Goal: Obtain resource: Download file/media

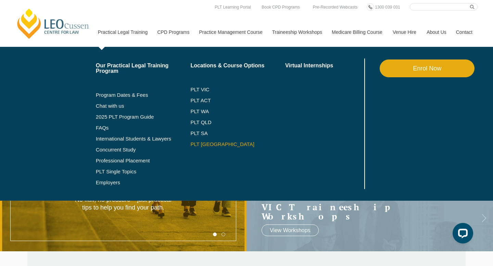
click at [193, 144] on link "PLT [GEOGRAPHIC_DATA]" at bounding box center [237, 144] width 95 height 5
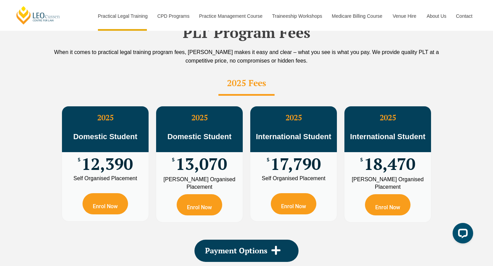
scroll to position [1299, 0]
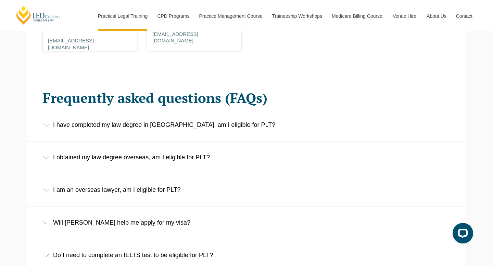
scroll to position [1010, 0]
click at [78, 124] on div "I have completed my law degree in [GEOGRAPHIC_DATA], am I eligible for PLT?" at bounding box center [246, 125] width 438 height 32
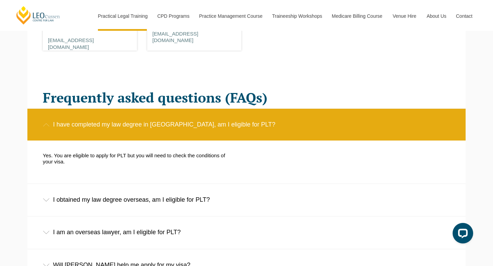
click at [78, 124] on div "I have completed my law degree in [GEOGRAPHIC_DATA], am I eligible for PLT?" at bounding box center [246, 125] width 438 height 32
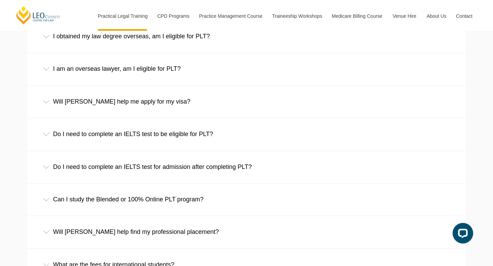
scroll to position [1131, 0]
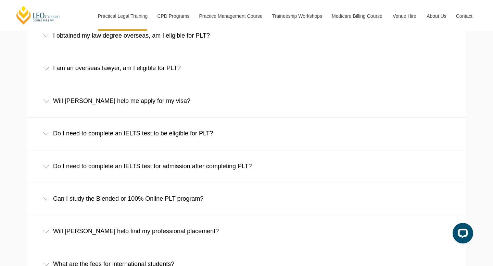
click at [100, 103] on div "Will Leo Cussen help me apply for my visa?" at bounding box center [246, 101] width 438 height 32
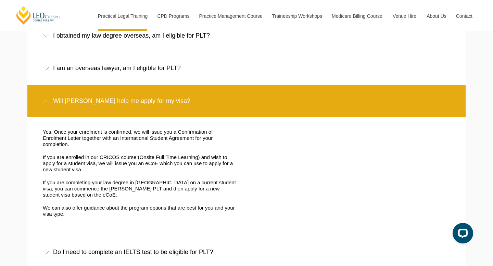
click at [103, 97] on div "Will Leo Cussen help me apply for my visa?" at bounding box center [246, 101] width 438 height 32
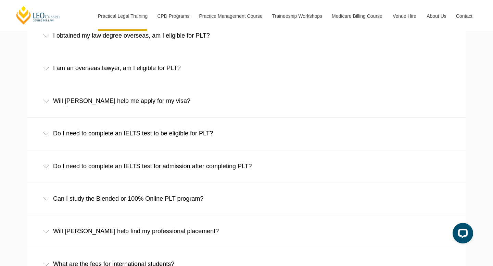
scroll to position [1144, 0]
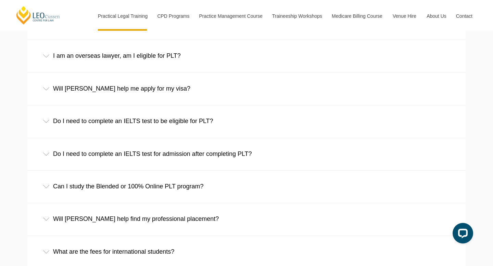
click at [105, 181] on div "Can I study the Blended or 100% Online PLT program?" at bounding box center [246, 187] width 438 height 32
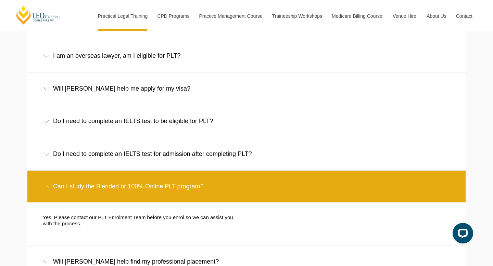
click at [105, 181] on div "Can I study the Blended or 100% Online PLT program?" at bounding box center [246, 187] width 438 height 32
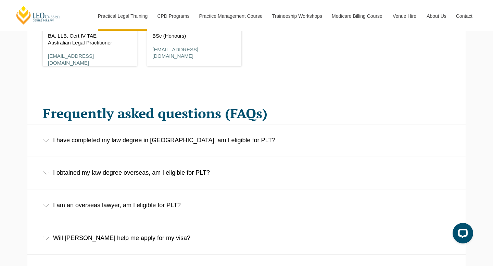
scroll to position [1052, 0]
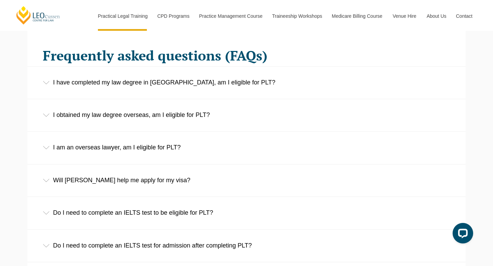
click at [64, 170] on div "Will Leo Cussen help me apply for my visa?" at bounding box center [246, 181] width 438 height 32
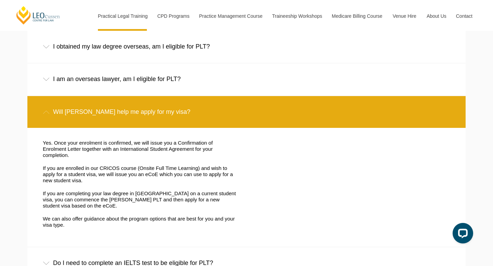
scroll to position [1120, 0]
click at [71, 110] on div "Will Leo Cussen help me apply for my visa?" at bounding box center [246, 113] width 438 height 32
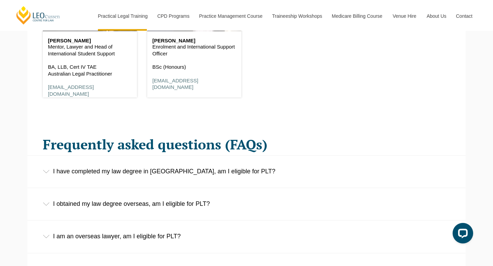
scroll to position [963, 0]
click at [74, 166] on div "I have completed my law degree in Australia, am I eligible for PLT?" at bounding box center [246, 172] width 438 height 32
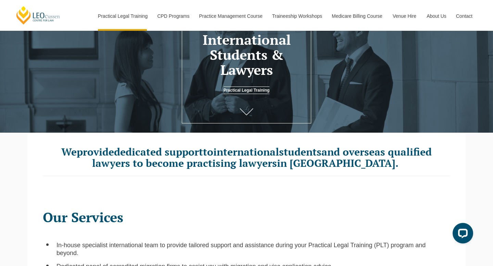
scroll to position [0, 0]
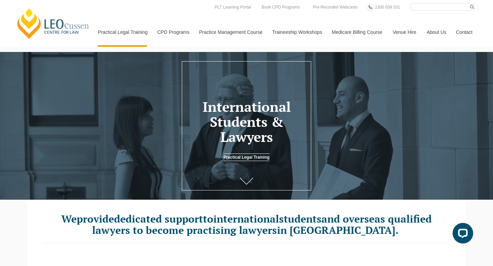
click at [241, 179] on icon at bounding box center [247, 181] width 14 height 7
click at [250, 180] on icon at bounding box center [246, 181] width 13 height 7
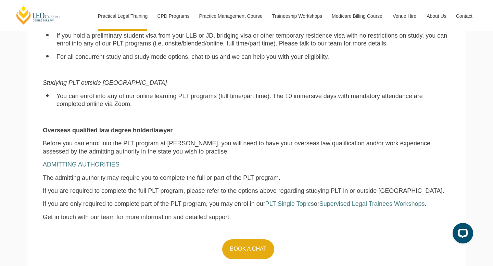
scroll to position [549, 0]
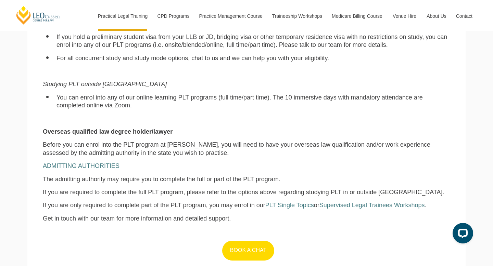
click at [248, 241] on link "BOOK A CHAT" at bounding box center [248, 251] width 52 height 20
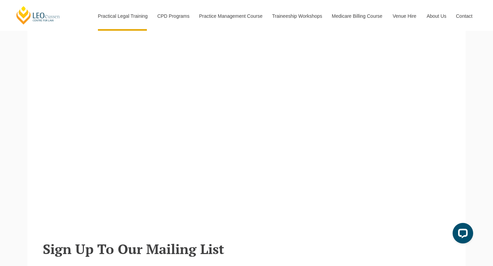
scroll to position [511, 0]
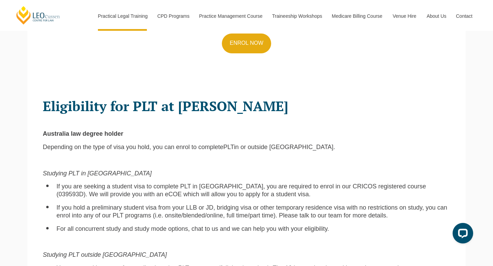
scroll to position [436, 0]
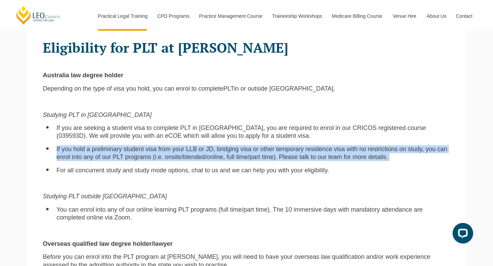
drag, startPoint x: 53, startPoint y: 141, endPoint x: 361, endPoint y: 153, distance: 307.9
click at [361, 153] on ul "If you hold a preliminary student visa from your LLB or JD, bridging visa or ot…" at bounding box center [246, 153] width 407 height 16
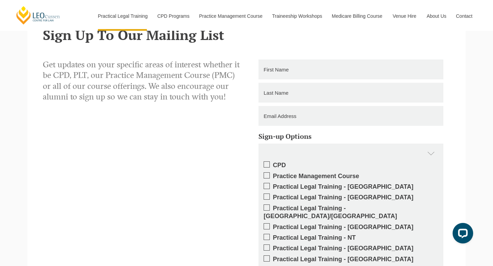
scroll to position [1769, 0]
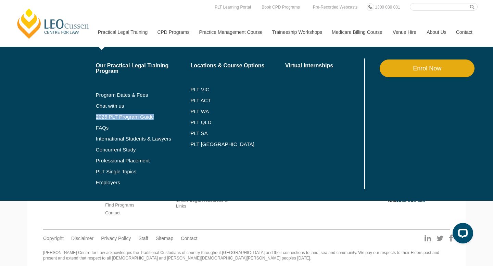
click at [96, 132] on li "FAQs" at bounding box center [143, 128] width 95 height 11
click at [96, 131] on li "FAQs" at bounding box center [143, 128] width 95 height 11
click at [96, 129] on link "FAQs" at bounding box center [143, 127] width 95 height 5
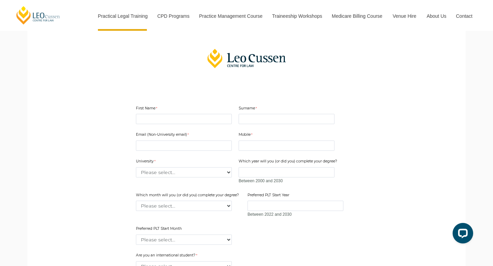
scroll to position [145, 0]
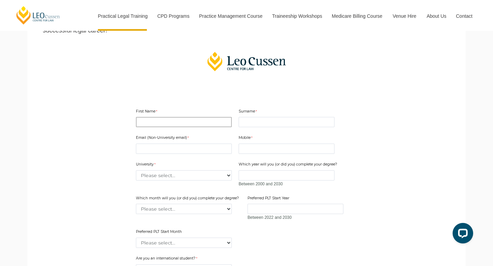
click at [166, 125] on input "First Name" at bounding box center [184, 122] width 96 height 10
type input "Ananya"
type input "Agrawal"
type input "ananyagrawal17@gmail.com"
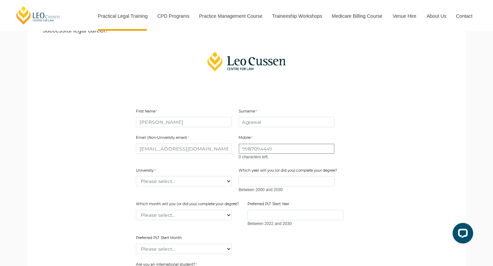
drag, startPoint x: 282, startPoint y: 150, endPoint x: 218, endPoint y: 150, distance: 63.3
click at [218, 150] on div "Email (Non-University email) ananyagrawal17@gmail.com Mobile 9987094449 0 chara…" at bounding box center [246, 192] width 227 height 127
type input "0477627438"
click at [171, 184] on div "Email (Non-University email) ananyagrawal17@gmail.com Mobile 0477627438 0 chara…" at bounding box center [246, 192] width 227 height 127
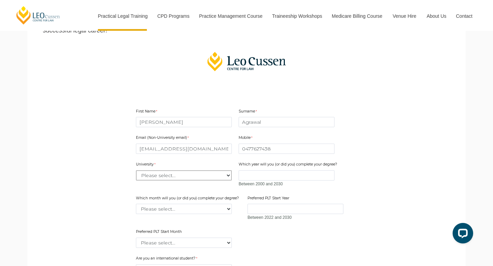
select select "tfa_2212"
click at [136, 170] on select "Please select... Australian Catholic University Australian National University …" at bounding box center [184, 175] width 96 height 10
click at [248, 172] on input "Which year will you (or did you) complete your degree?" at bounding box center [287, 175] width 96 height 10
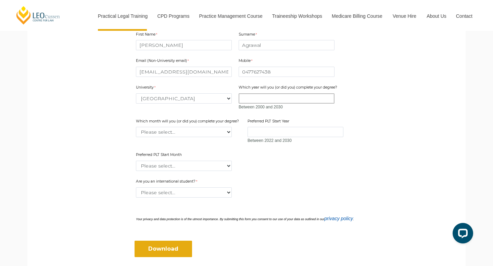
scroll to position [222, 0]
click at [200, 137] on select "Please select... January February March April May June July August September Oc…" at bounding box center [184, 131] width 96 height 10
select select "tfa_2228"
click at [136, 126] on select "Please select... January February March April May June July August September Oc…" at bounding box center [184, 131] width 96 height 10
click at [261, 129] on input "Preferred PLT Start Year" at bounding box center [295, 131] width 96 height 10
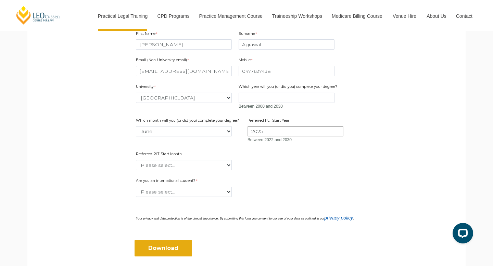
type input "2025"
click at [171, 167] on select "Please select... January February March April May June July August September Oc…" at bounding box center [184, 165] width 96 height 10
select select "tfa_2343"
click at [136, 160] on select "Please select... January February March April May June July August September Oc…" at bounding box center [184, 165] width 96 height 10
click at [161, 197] on div "Are you an international student? Please select... Yes No" at bounding box center [246, 188] width 227 height 22
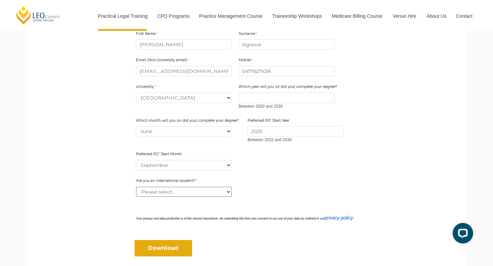
click at [155, 193] on select "Please select... Yes No" at bounding box center [184, 192] width 96 height 10
click at [136, 187] on select "Please select... Yes No" at bounding box center [184, 192] width 96 height 10
click at [150, 196] on select "Please select... Yes No" at bounding box center [184, 192] width 96 height 10
select select "tfa_59"
click at [136, 187] on select "Please select... Yes No" at bounding box center [184, 192] width 96 height 10
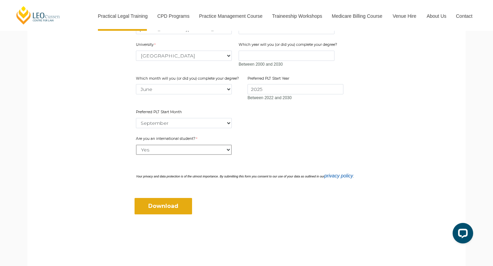
scroll to position [266, 0]
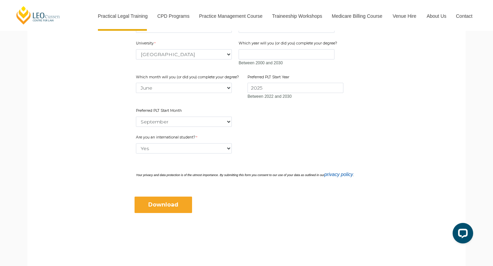
click at [171, 205] on input "Download" at bounding box center [162, 205] width 57 height 16
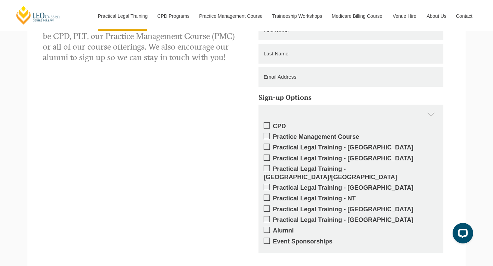
scroll to position [587, 0]
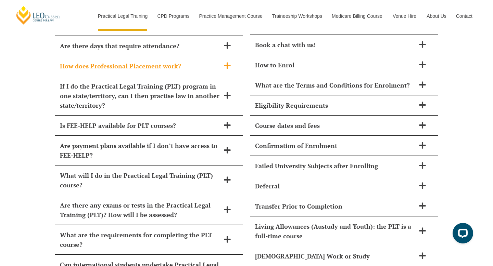
scroll to position [3137, 0]
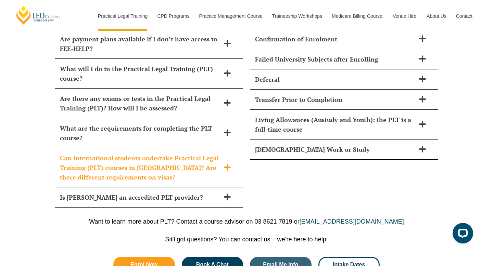
click at [204, 153] on span "Can international students undertake Practical Legal Training (PLT) courses in …" at bounding box center [140, 167] width 160 height 29
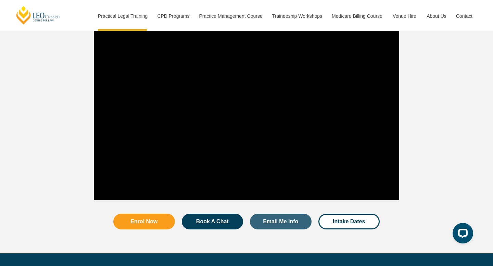
scroll to position [676, 0]
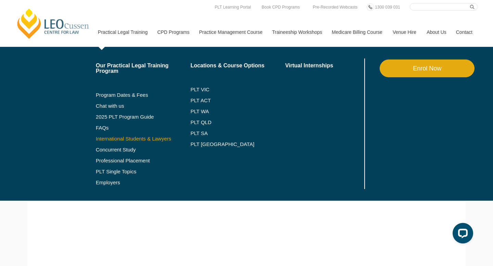
click at [119, 137] on link "International Students & Lawyers" at bounding box center [143, 138] width 95 height 5
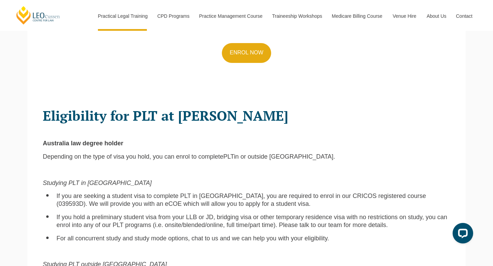
scroll to position [462, 0]
